Goal: Transaction & Acquisition: Book appointment/travel/reservation

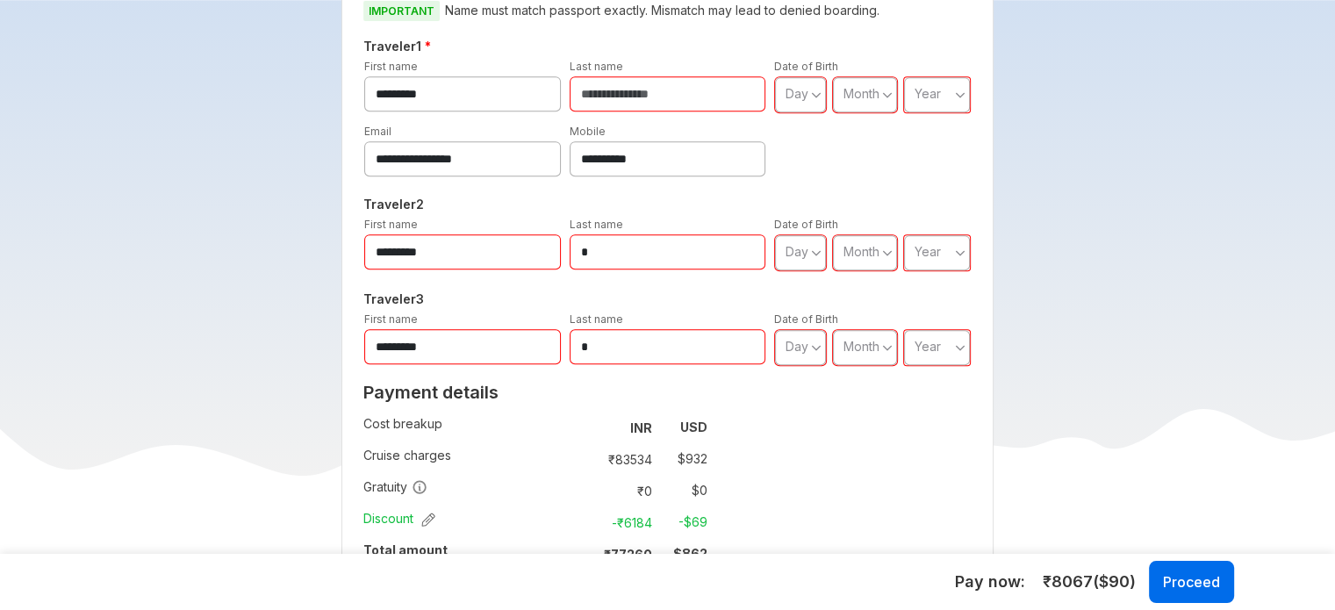
scroll to position [702, 0]
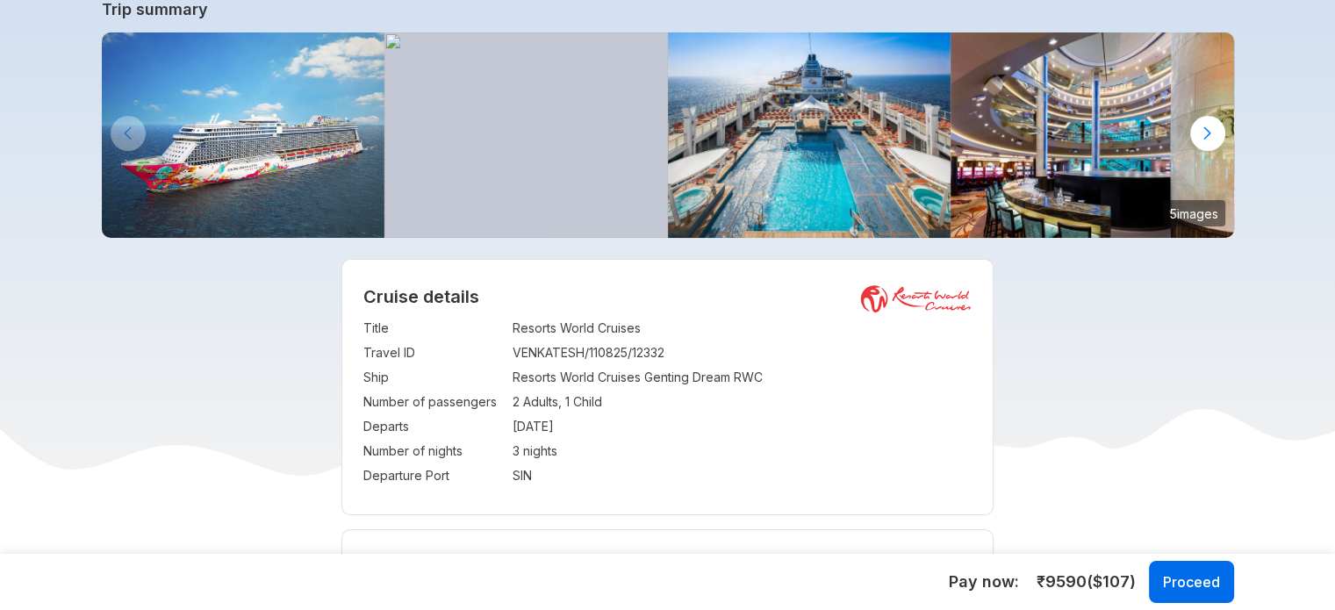
scroll to position [175, 0]
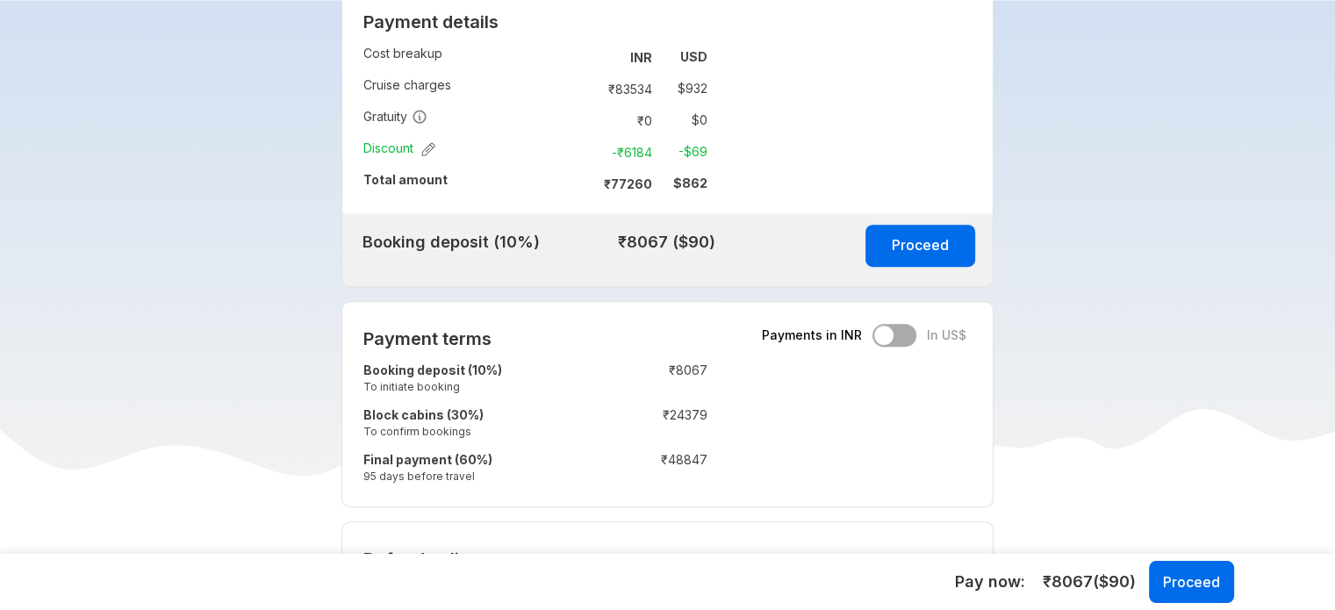
scroll to position [1053, 0]
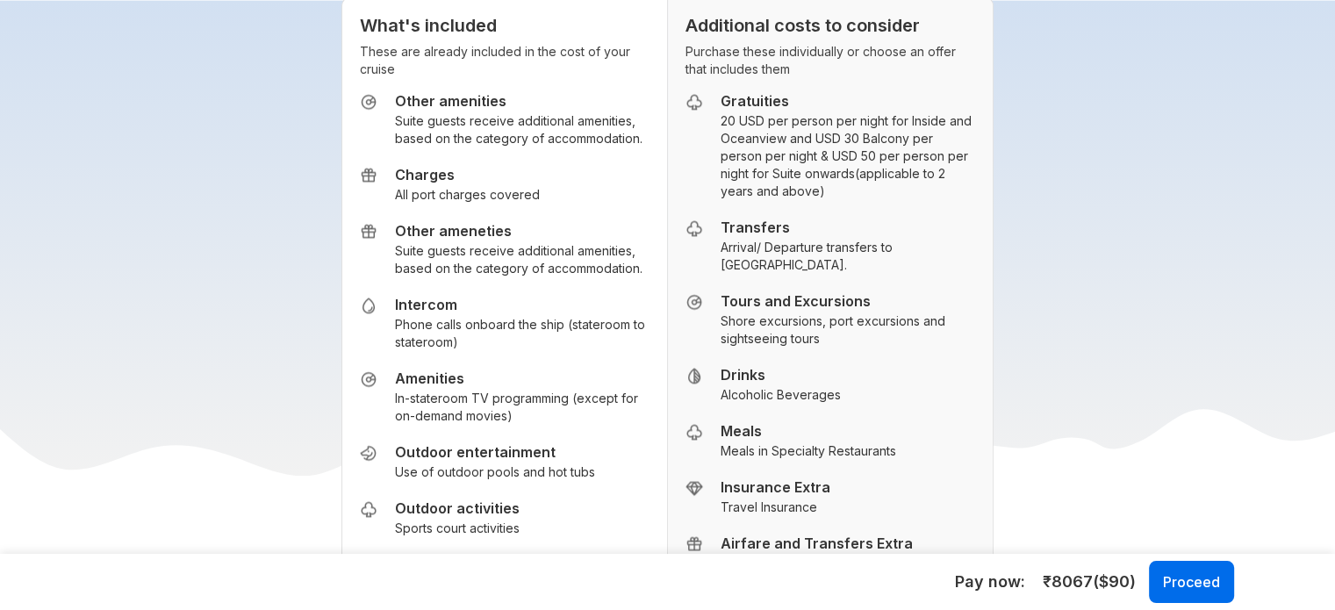
scroll to position [2369, 0]
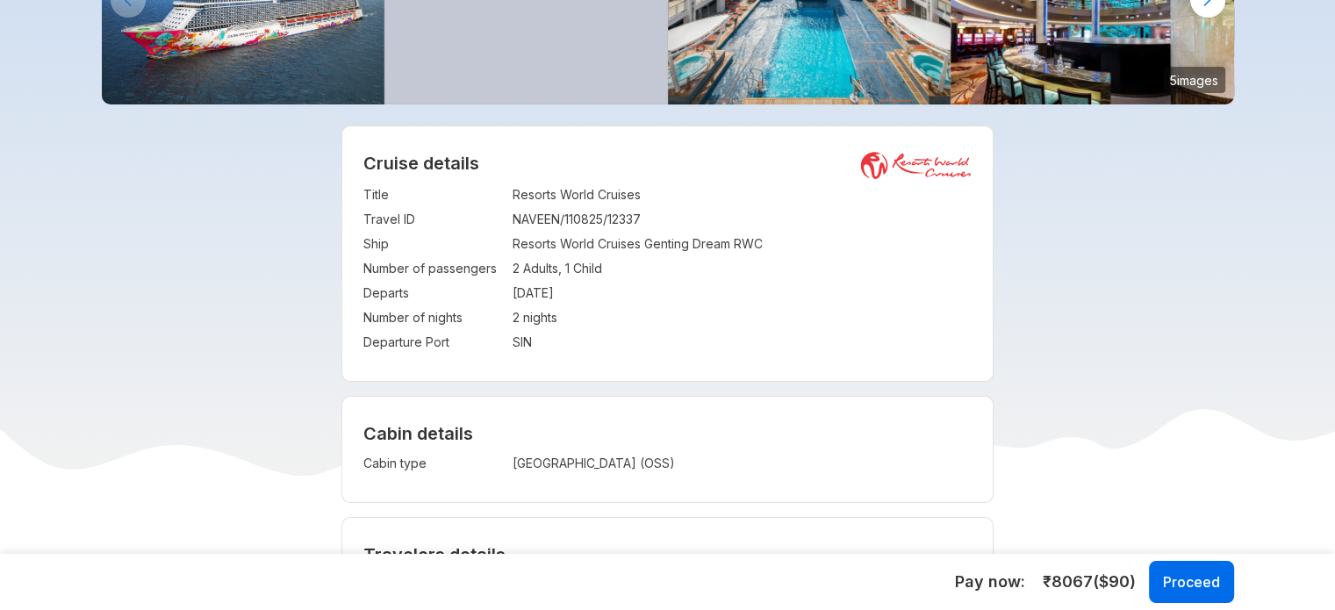
scroll to position [263, 0]
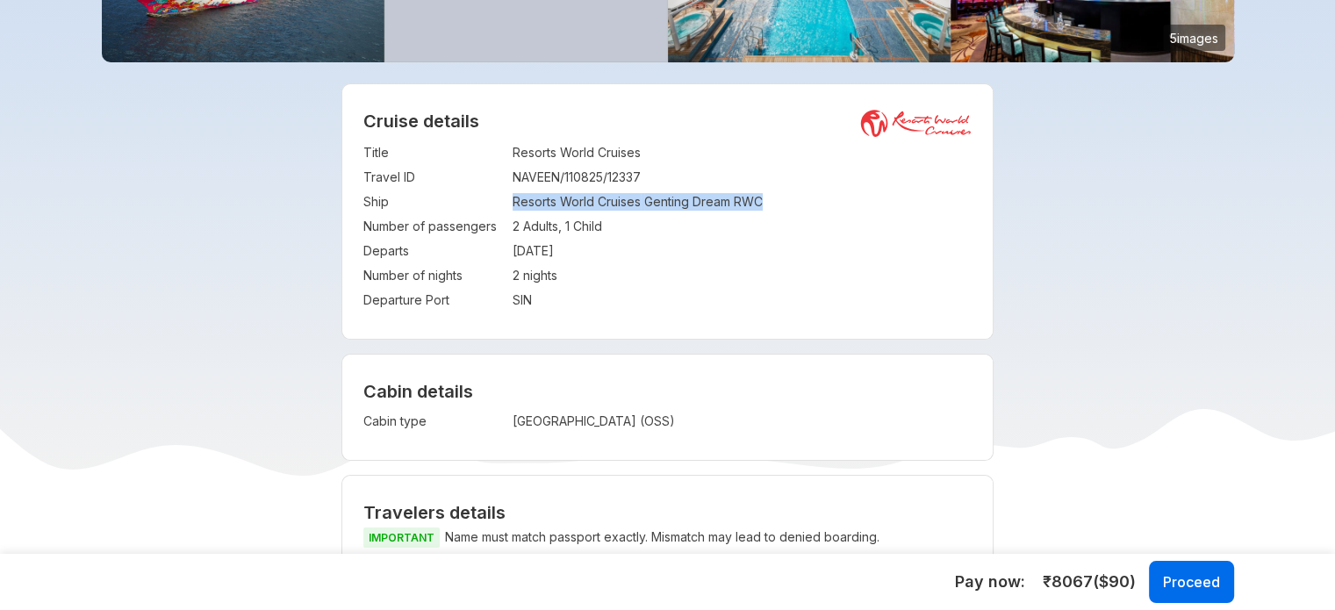
copy tr "Resorts World Cruises Genting Dream RWC"
drag, startPoint x: 504, startPoint y: 199, endPoint x: 832, endPoint y: 61, distance: 356.2
click at [801, 198] on tr "Ship : Resorts World Cruises Genting Dream RWC" at bounding box center [667, 202] width 608 height 25
drag, startPoint x: 709, startPoint y: 273, endPoint x: 600, endPoint y: 256, distance: 110.1
click at [705, 271] on td "2 nights" at bounding box center [741, 275] width 459 height 25
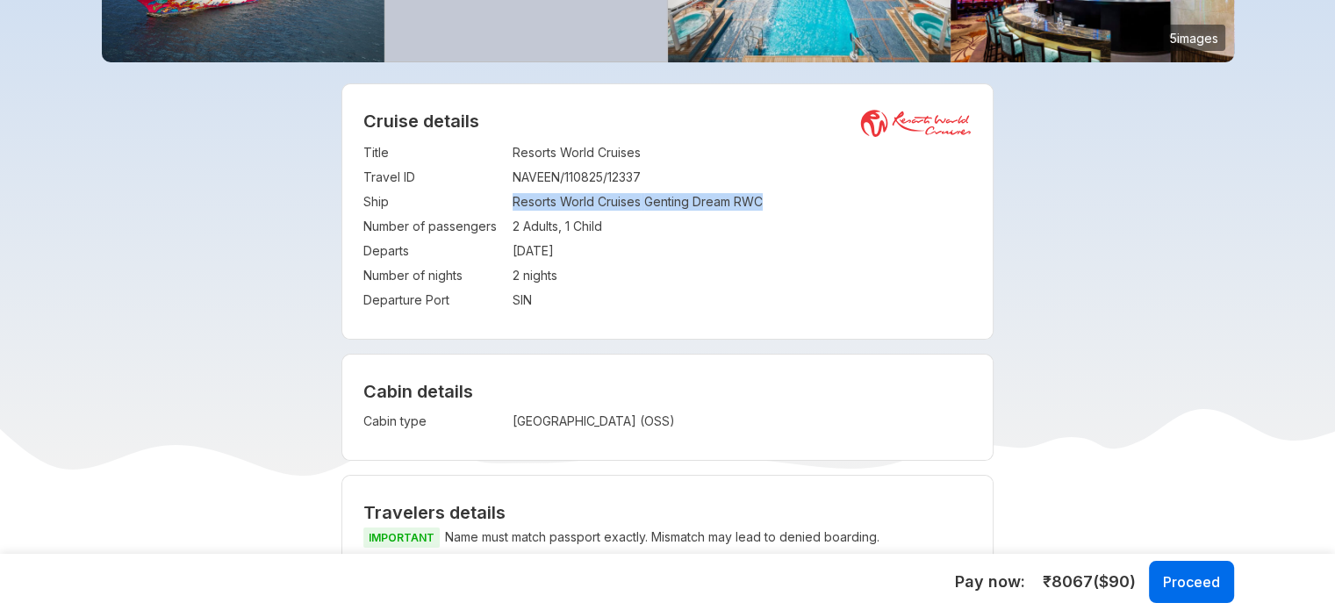
copy td "Resorts World Cruises Genting Dream RWC"
drag, startPoint x: 512, startPoint y: 196, endPoint x: 777, endPoint y: 192, distance: 265.9
click at [777, 192] on td "Resorts World Cruises Genting Dream RWC" at bounding box center [741, 202] width 459 height 25
copy tr ": [GEOGRAPHIC_DATA] (OSS)"
copy tr "[GEOGRAPHIC_DATA] (OSS)"
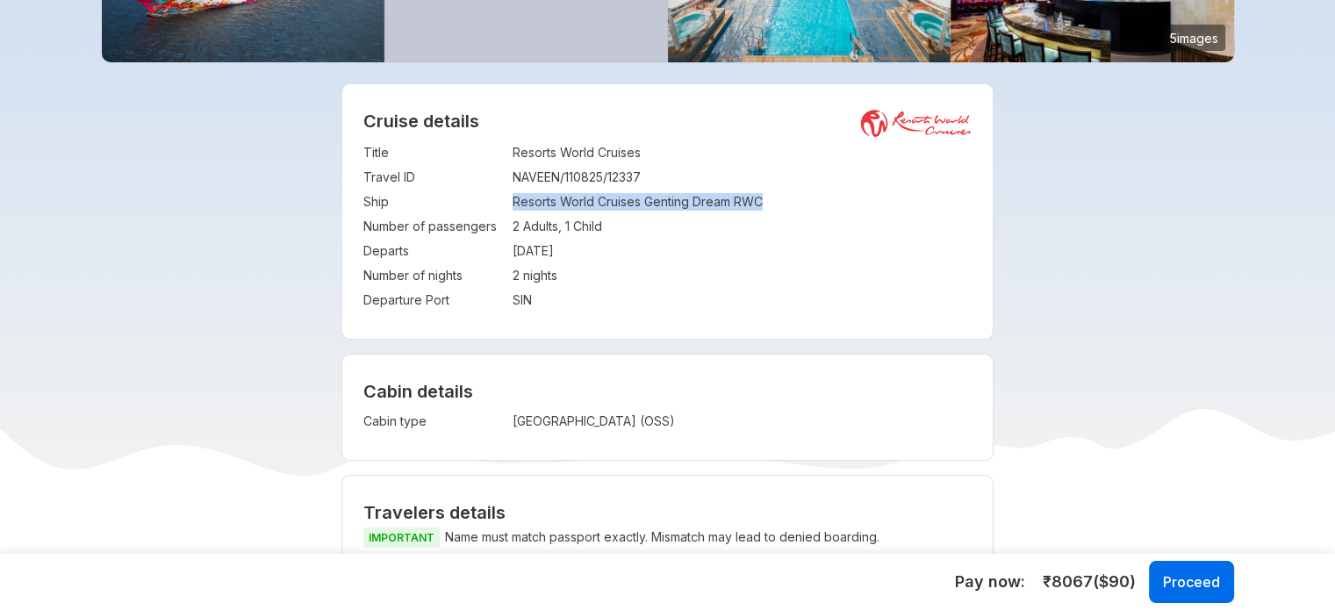
drag, startPoint x: 702, startPoint y: 431, endPoint x: 509, endPoint y: 413, distance: 193.8
click at [504, 414] on tr "Cabin type : [GEOGRAPHIC_DATA] (OSS)" at bounding box center [599, 421] width 472 height 25
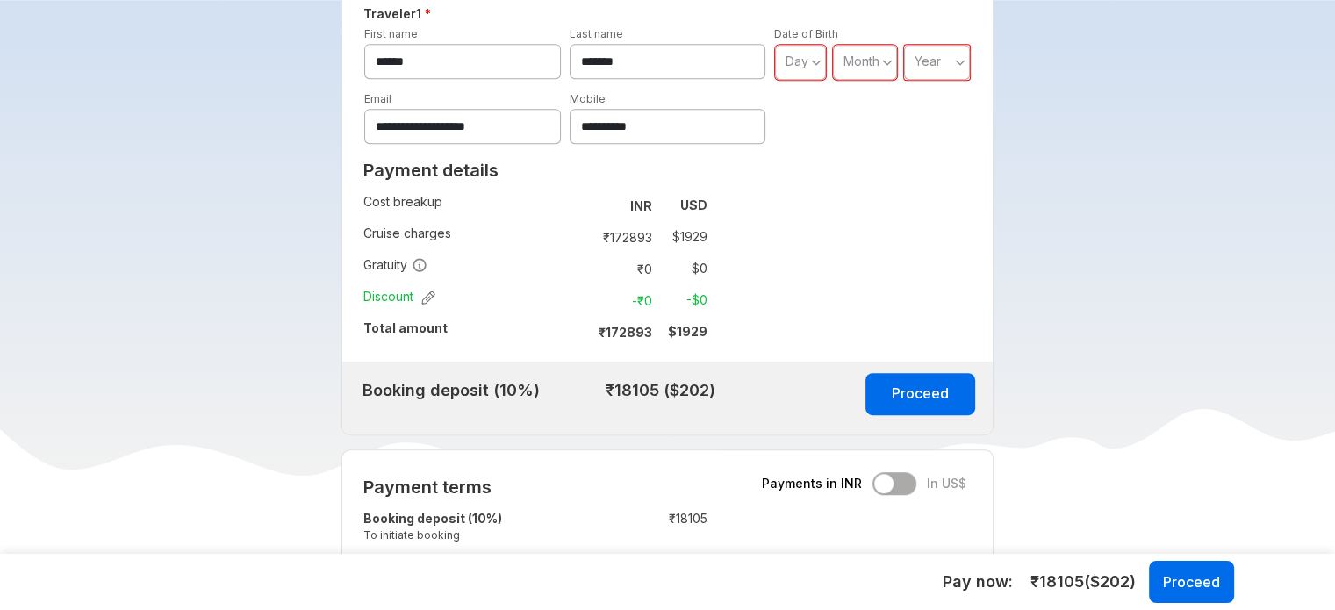
scroll to position [877, 0]
